Goal: Communication & Community: Share content

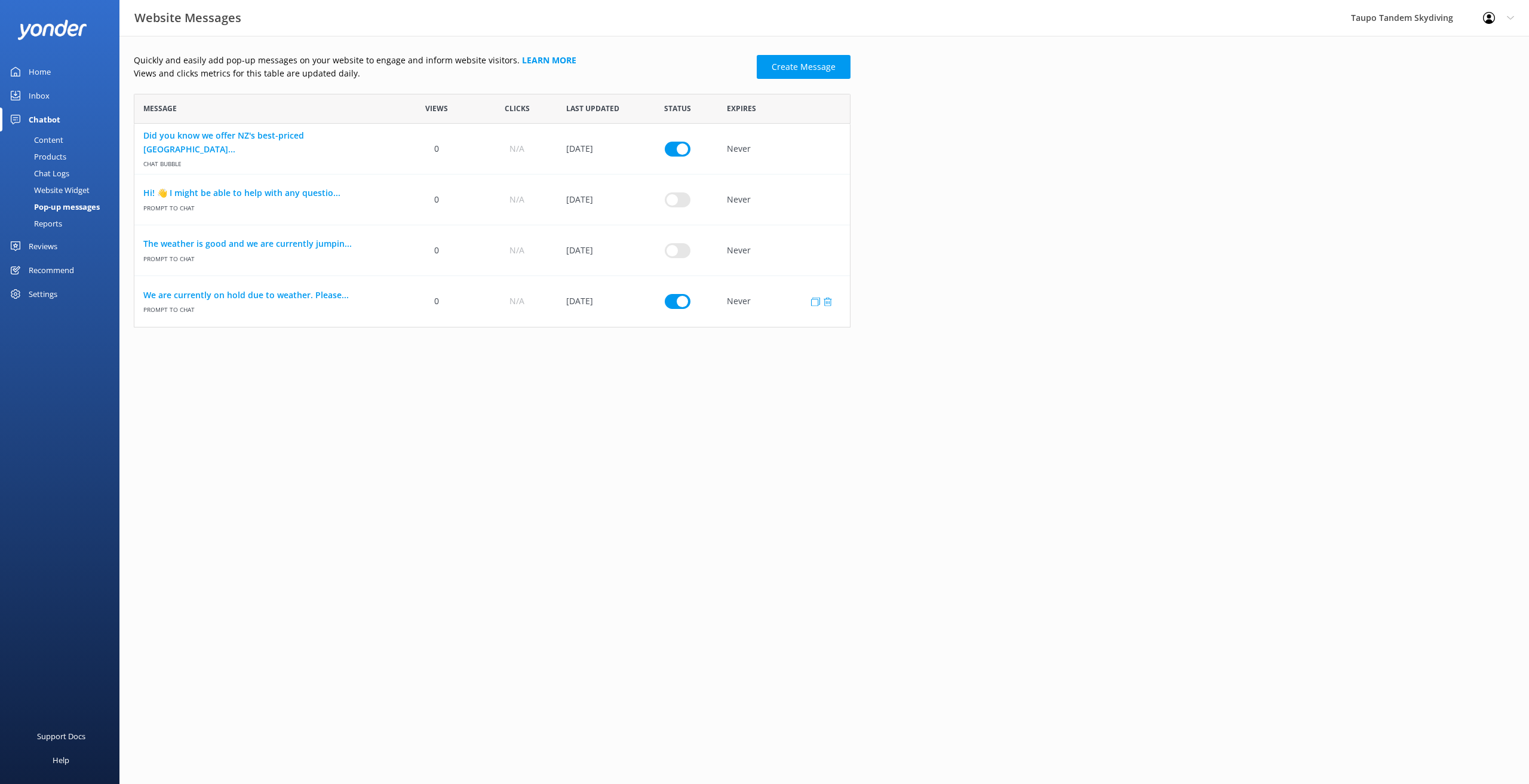
click at [682, 156] on input "row" at bounding box center [677, 148] width 25 height 15
checkbox input "false"
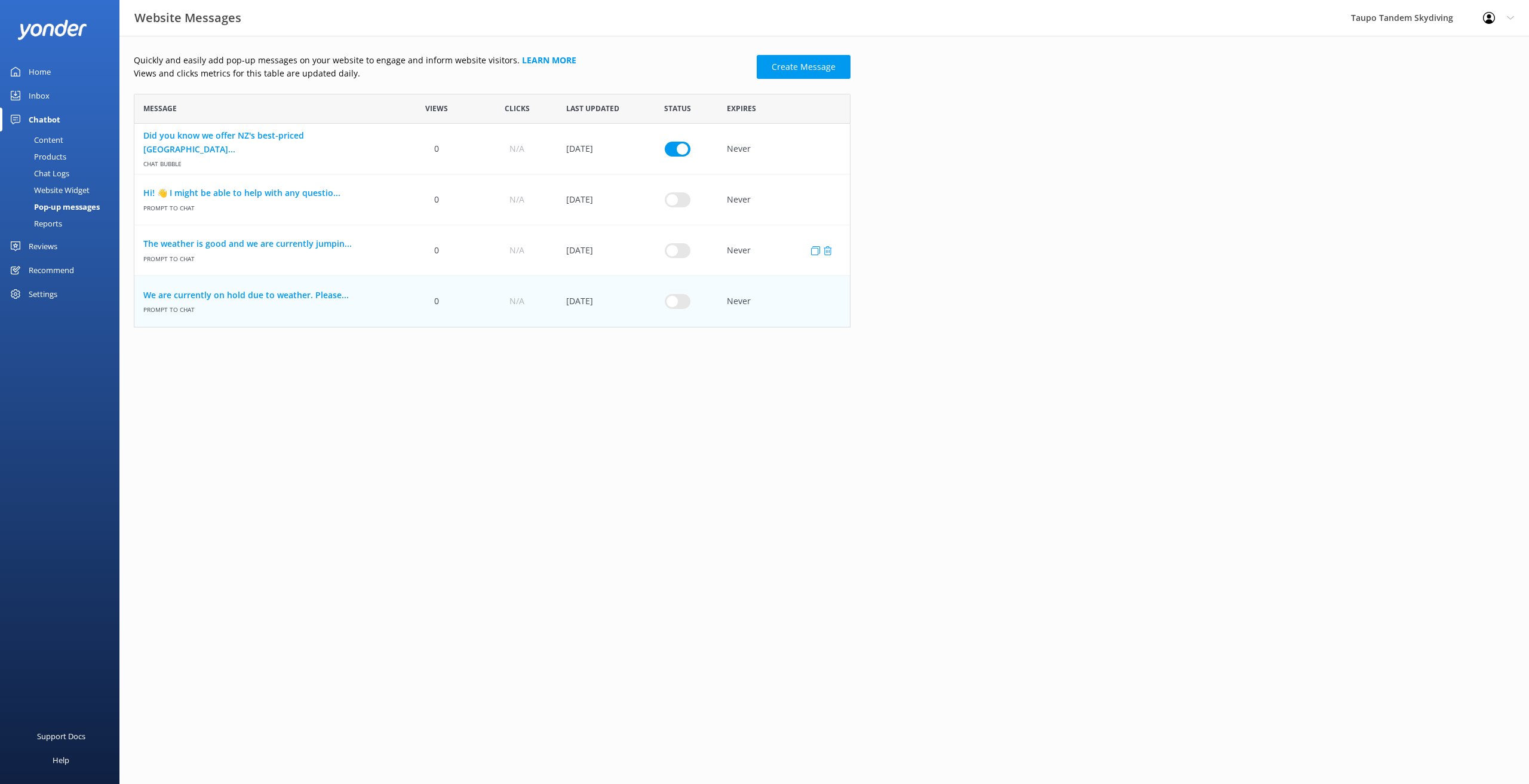
click at [687, 156] on input "row" at bounding box center [677, 148] width 25 height 15
checkbox input "true"
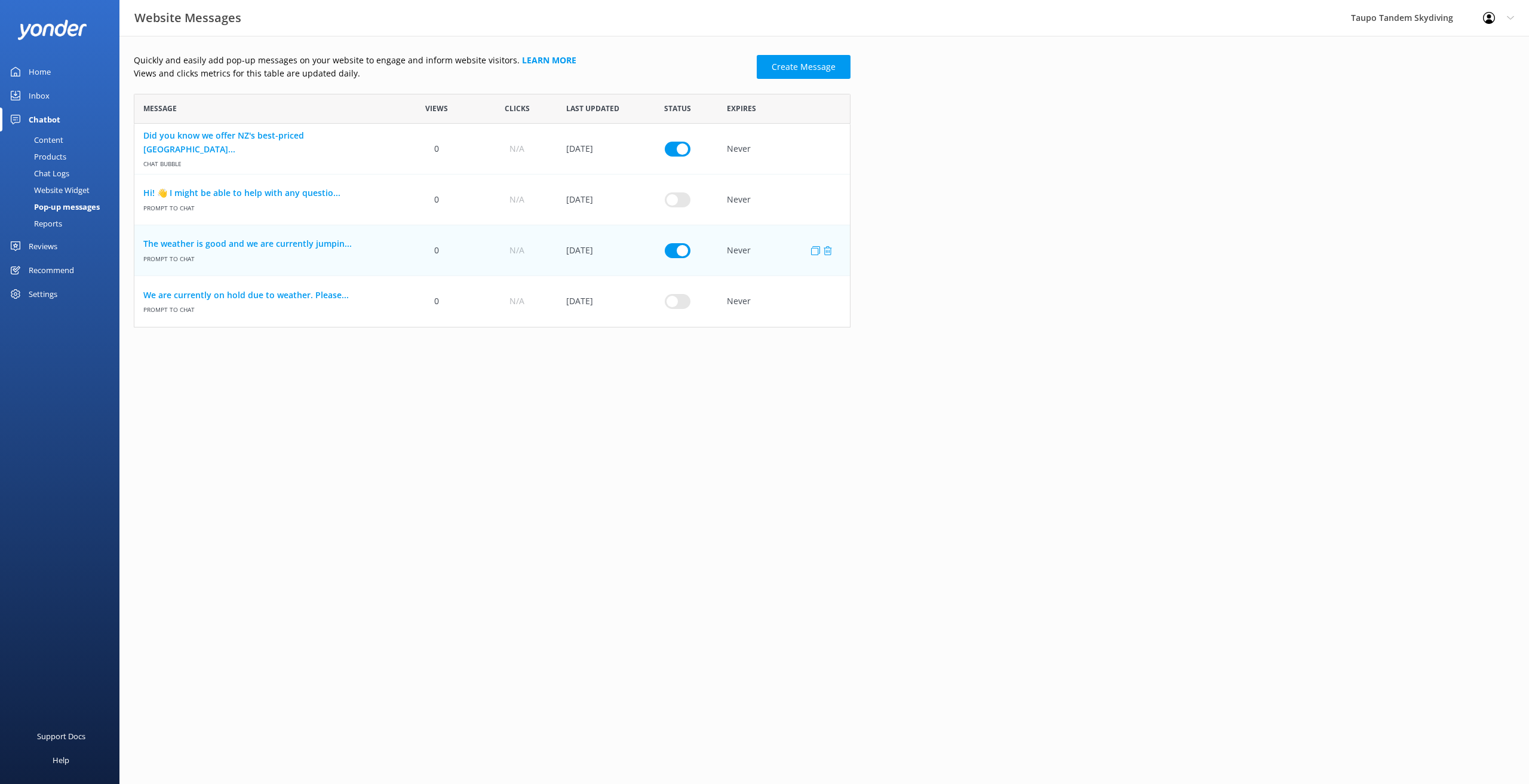
click at [608, 252] on div "[DATE]" at bounding box center [597, 251] width 80 height 51
click at [328, 242] on link "The weather is good and we are currently jumpin..." at bounding box center [265, 244] width 244 height 13
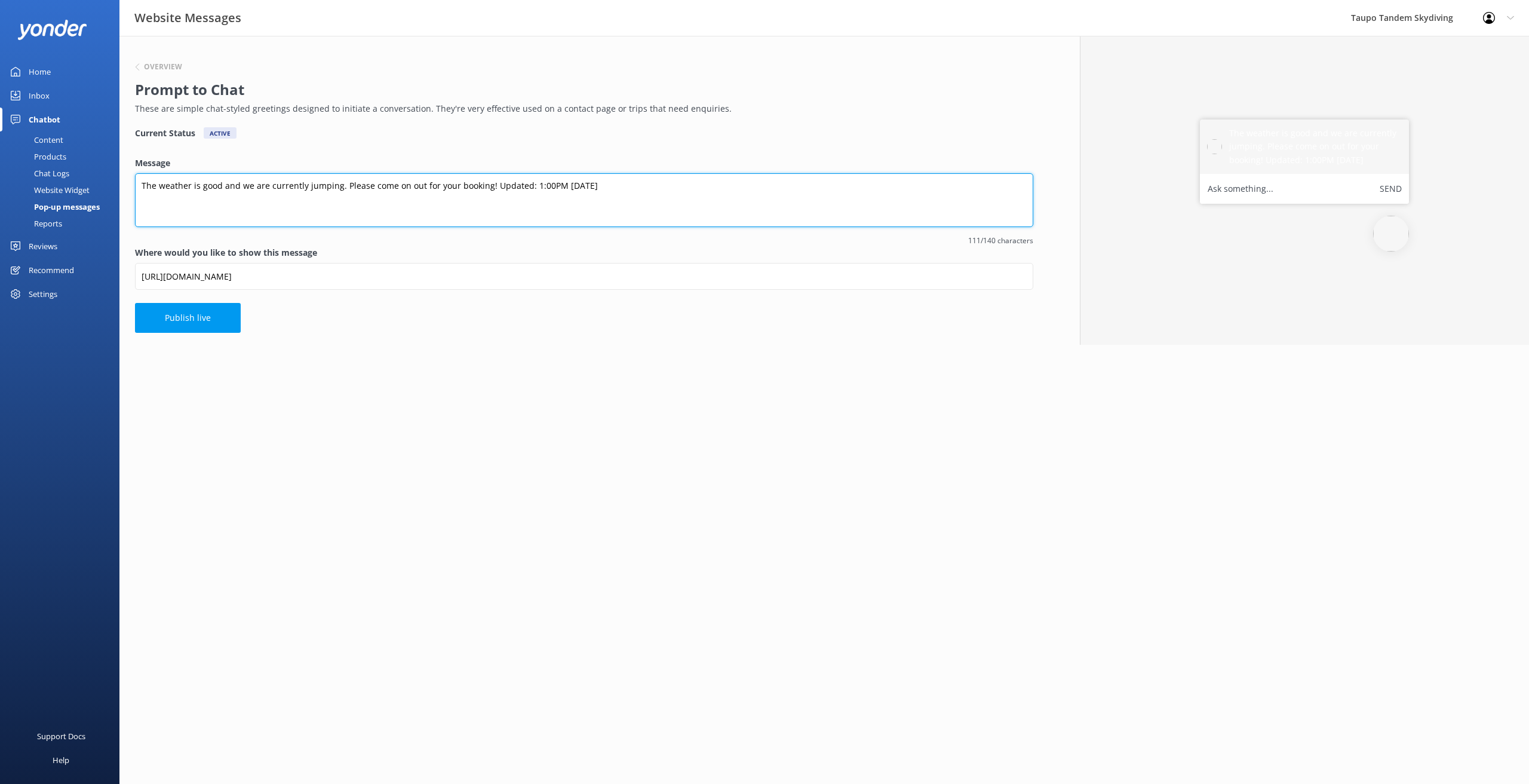
click at [567, 184] on textarea "The weather is good and we are currently jumping. Please come on out for your b…" at bounding box center [584, 200] width 899 height 54
click at [531, 184] on textarea "The weather is good and we are currently jumping. Please come on out for your b…" at bounding box center [584, 200] width 899 height 54
drag, startPoint x: 561, startPoint y: 184, endPoint x: 555, endPoint y: 186, distance: 6.3
click at [560, 184] on textarea "The weather is good and we are currently jumping. Please come on out for your b…" at bounding box center [584, 200] width 899 height 54
type textarea "The weather is good and we are currently jumping. Please come on out for your b…"
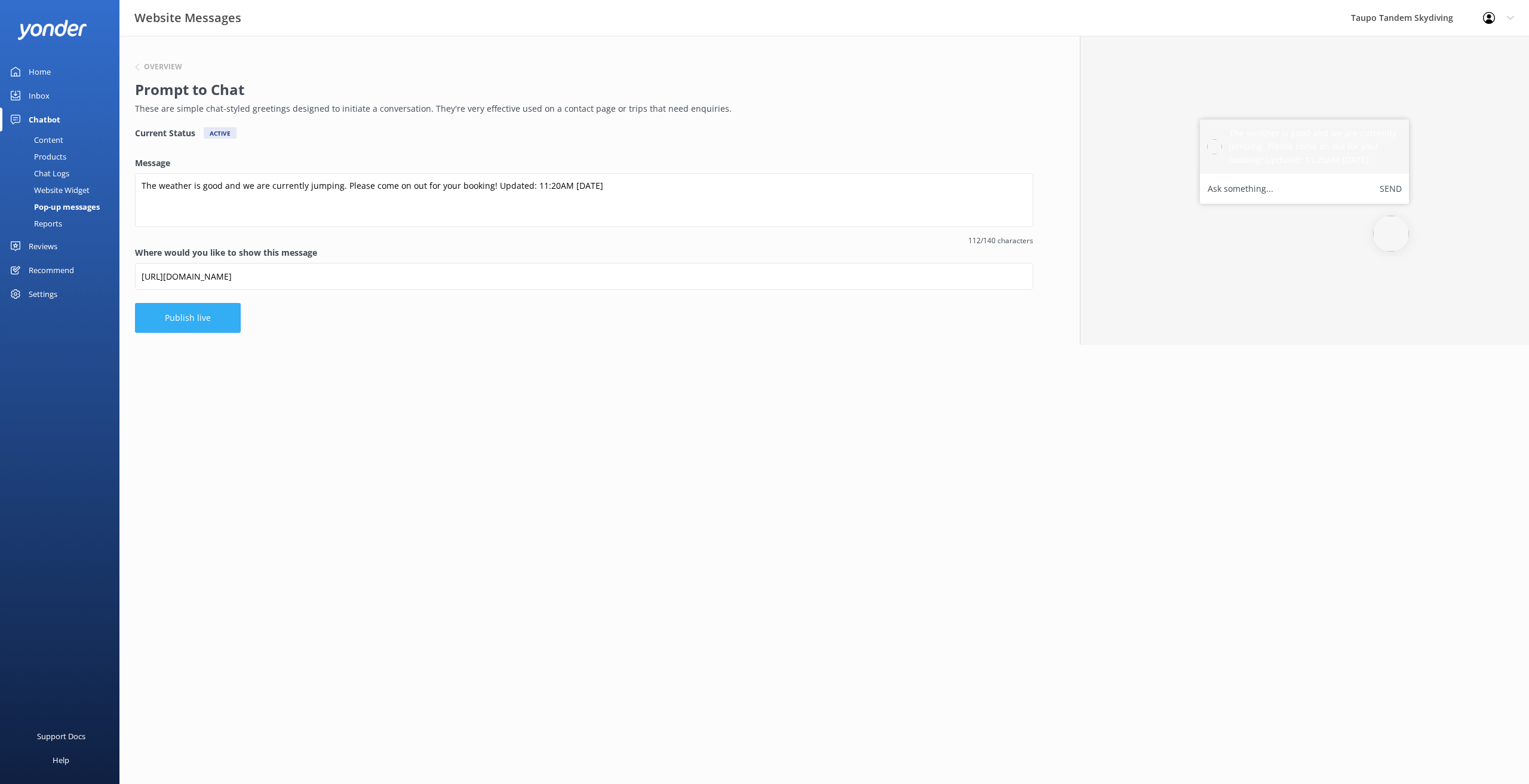
click at [198, 308] on button "Publish live" at bounding box center [188, 318] width 105 height 30
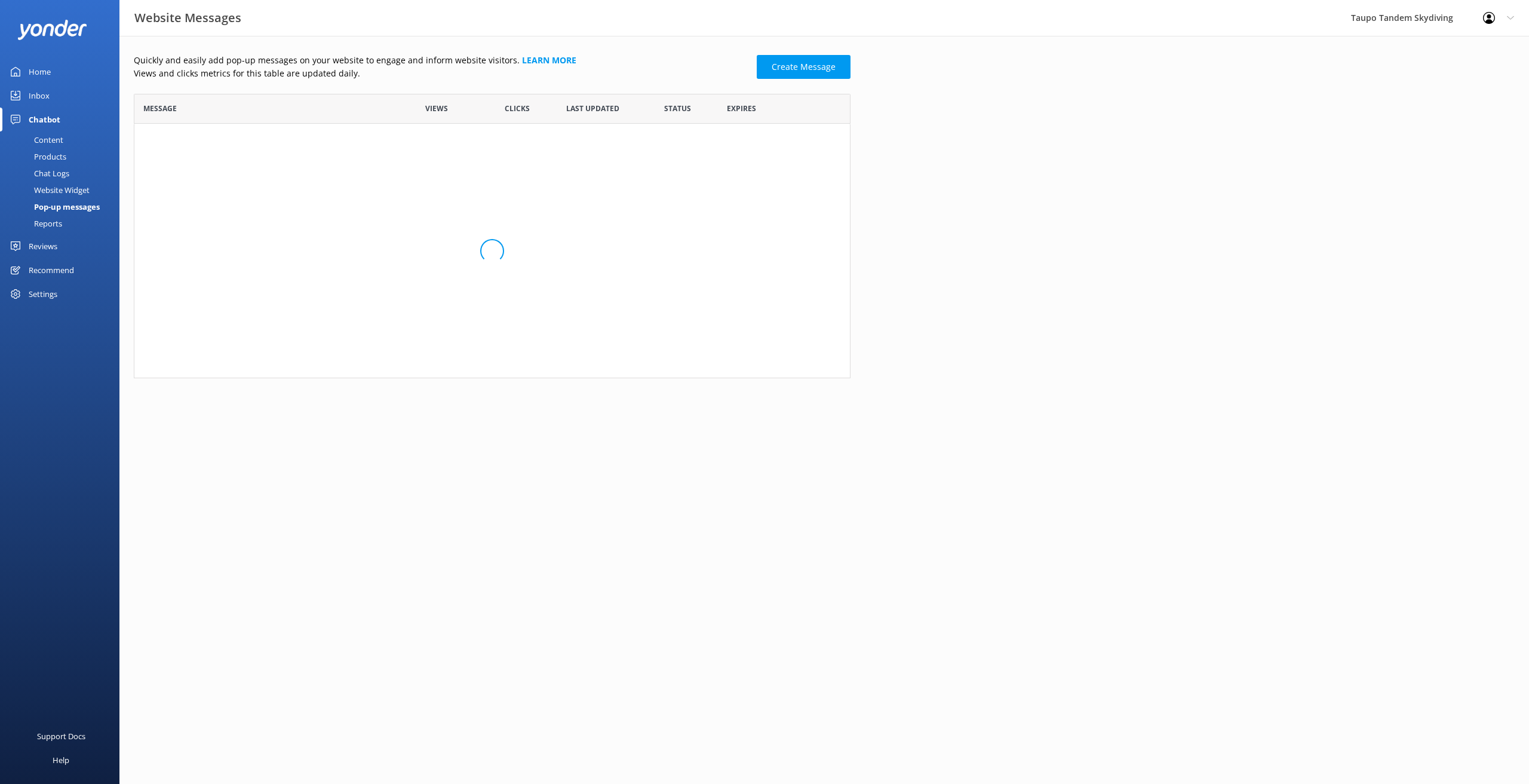
scroll to position [234, 717]
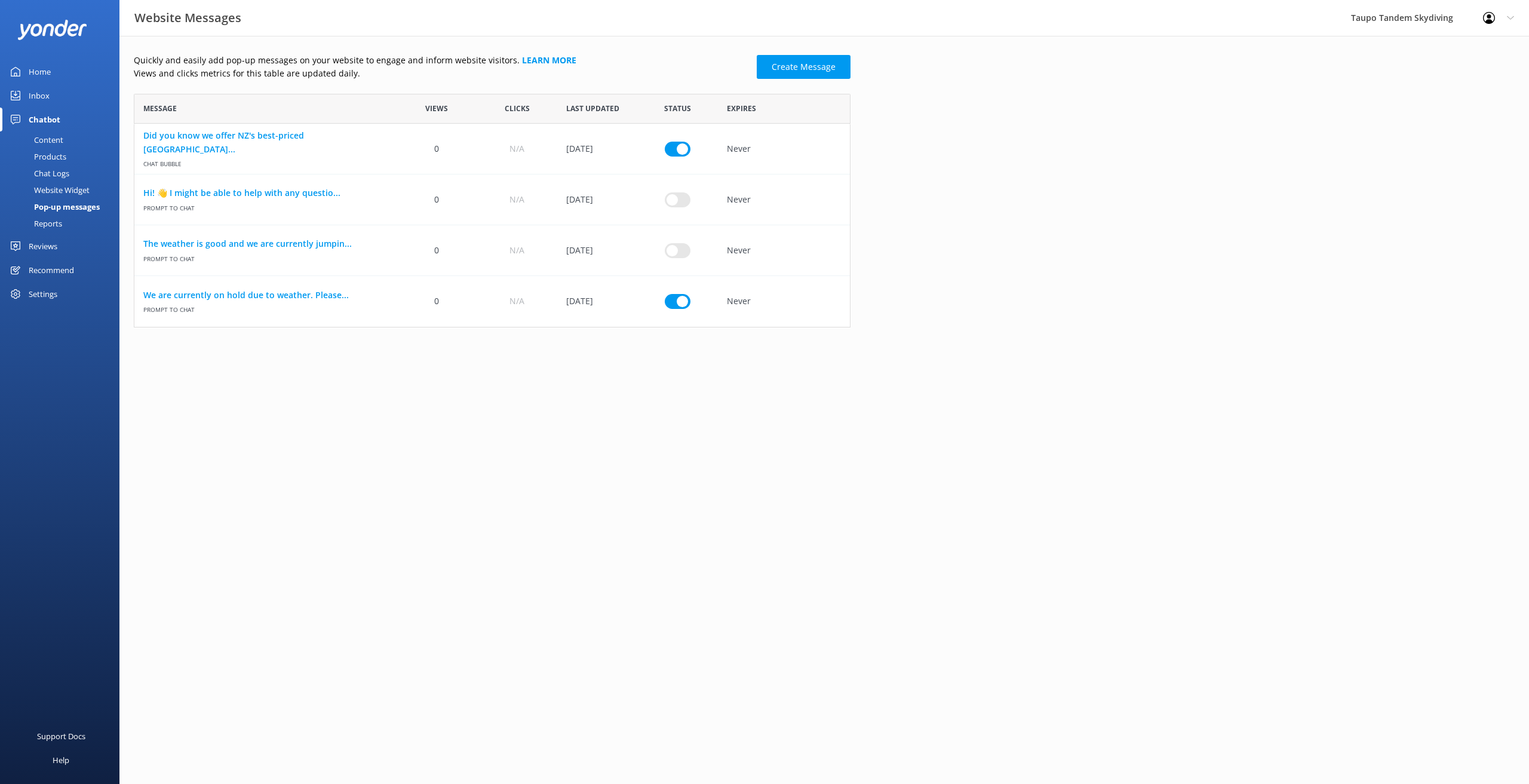
scroll to position [234, 717]
